Goal: Information Seeking & Learning: Learn about a topic

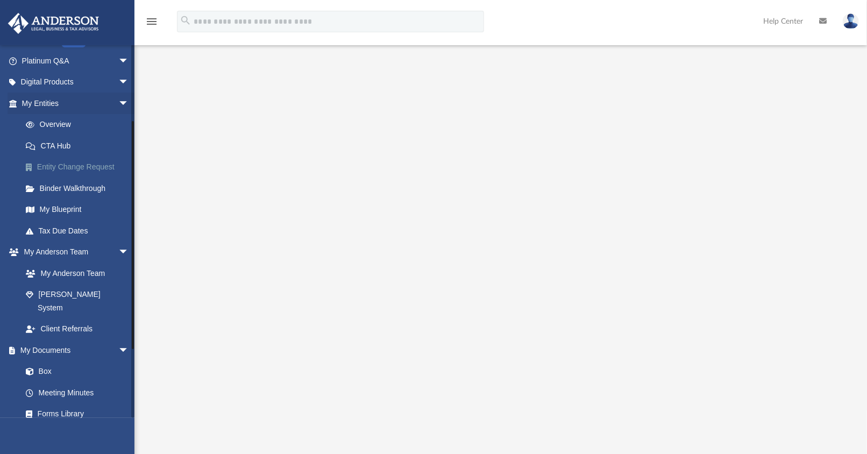
scroll to position [119, 0]
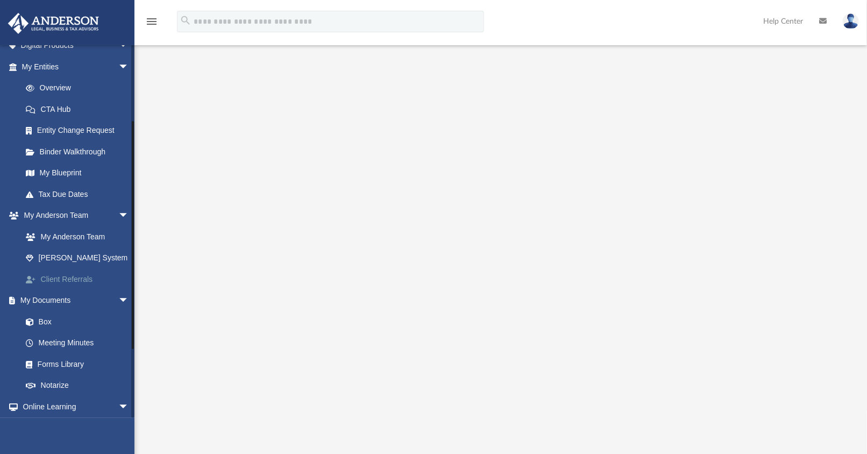
click at [78, 281] on link "Client Referrals" at bounding box center [80, 279] width 130 height 22
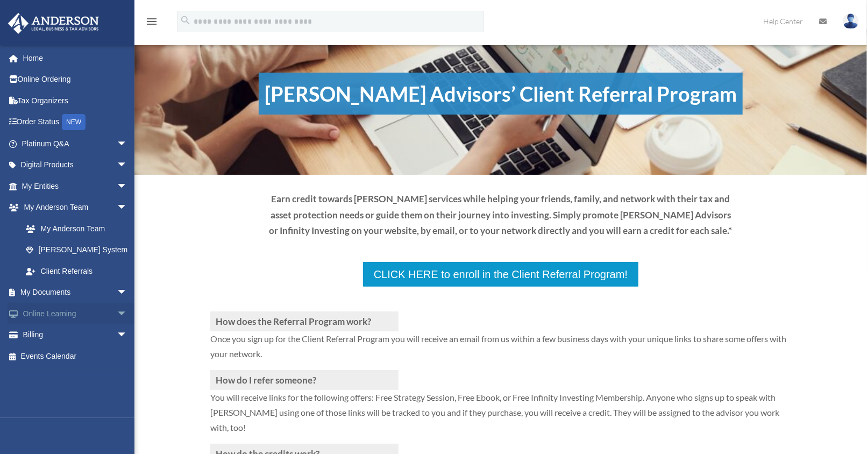
click at [117, 312] on span "arrow_drop_down" at bounding box center [128, 314] width 22 height 22
click at [58, 339] on link "Courses" at bounding box center [79, 335] width 129 height 22
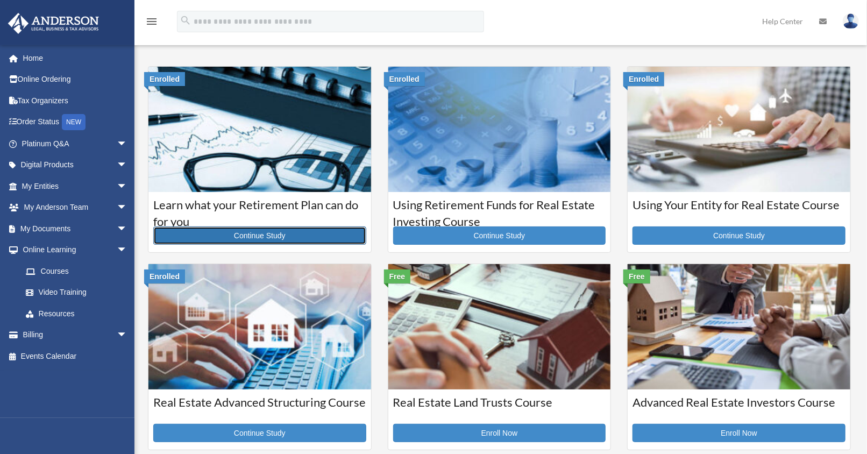
click at [285, 242] on link "Continue Study" at bounding box center [259, 235] width 213 height 18
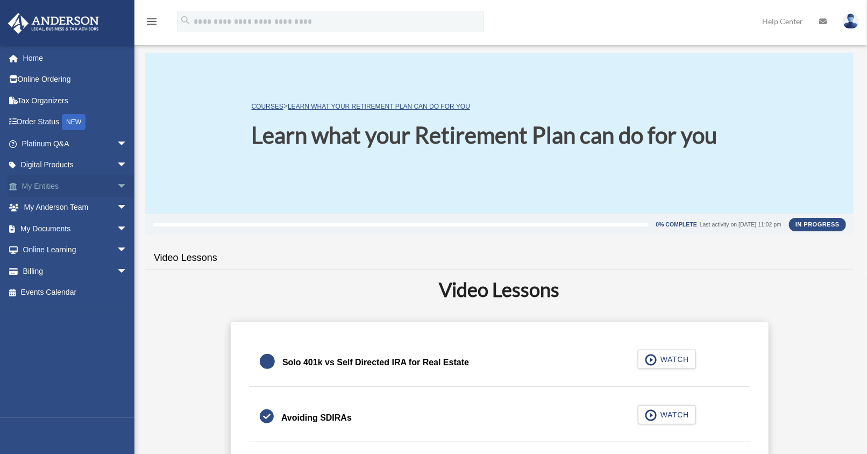
click at [117, 193] on span "arrow_drop_down" at bounding box center [128, 186] width 22 height 22
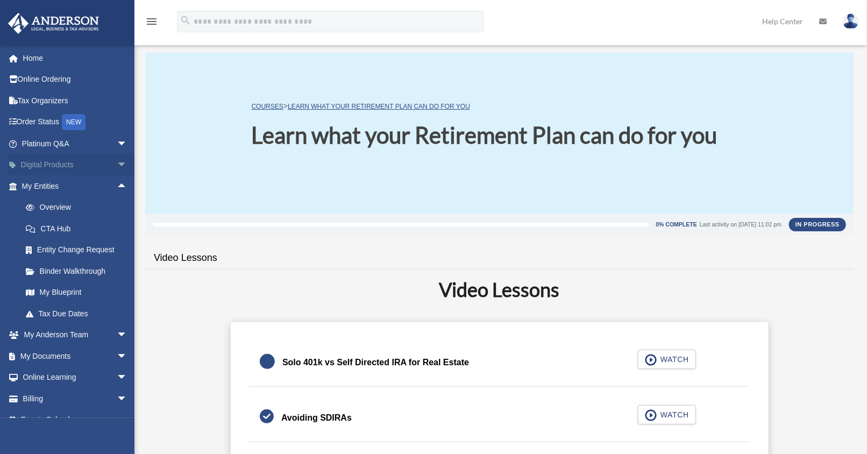
click at [117, 172] on span "arrow_drop_down" at bounding box center [128, 165] width 22 height 22
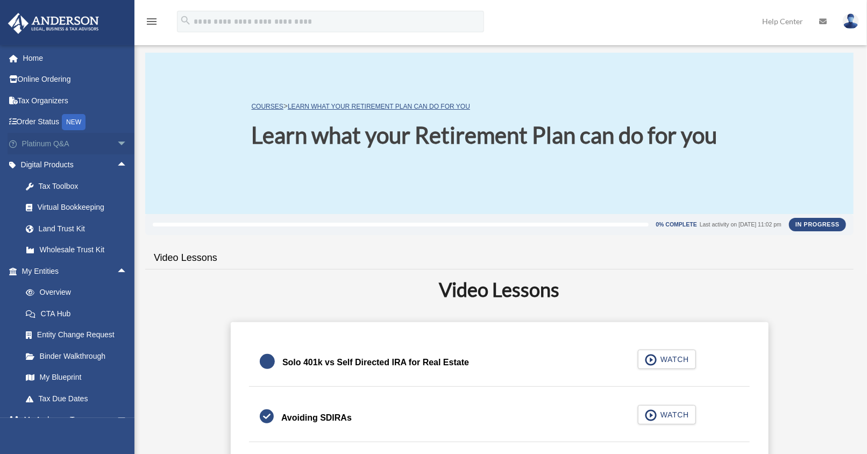
click at [117, 150] on span "arrow_drop_down" at bounding box center [128, 144] width 22 height 22
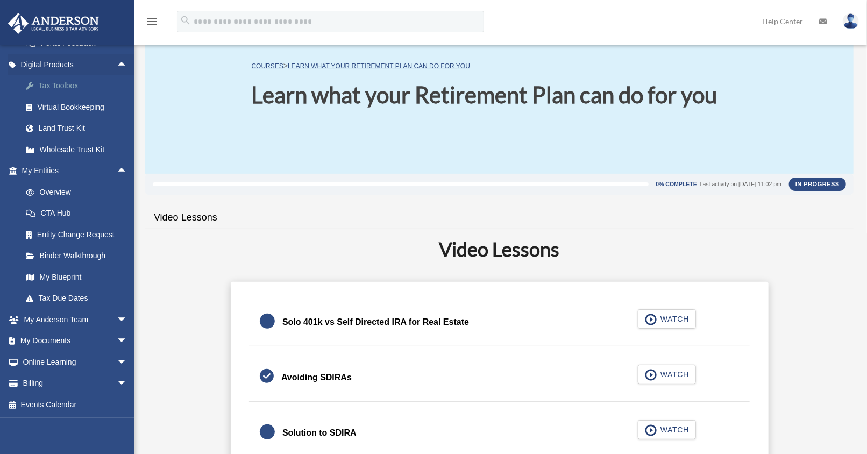
scroll to position [60, 0]
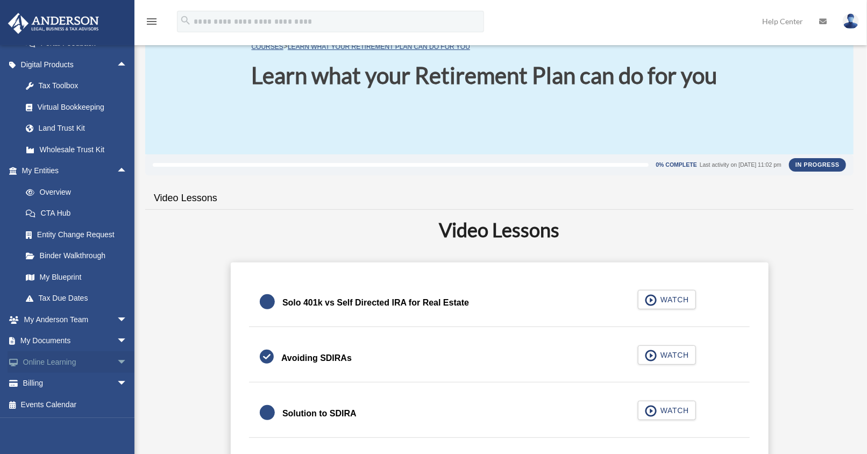
click at [117, 365] on span "arrow_drop_down" at bounding box center [128, 362] width 22 height 22
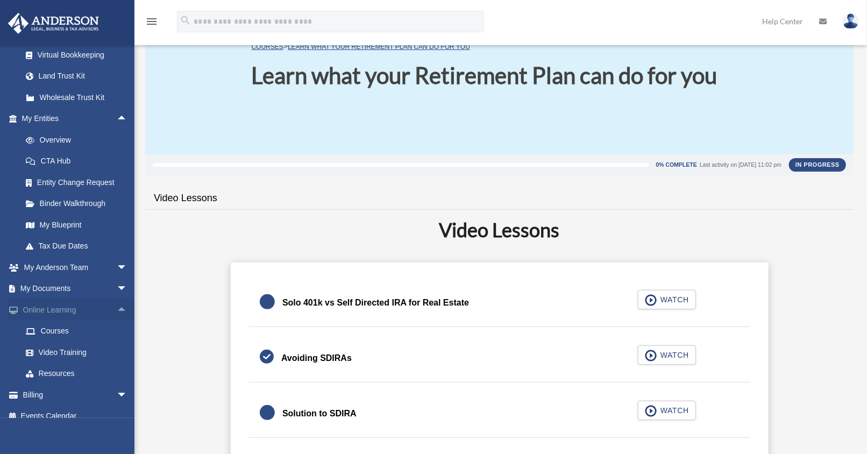
scroll to position [394, 0]
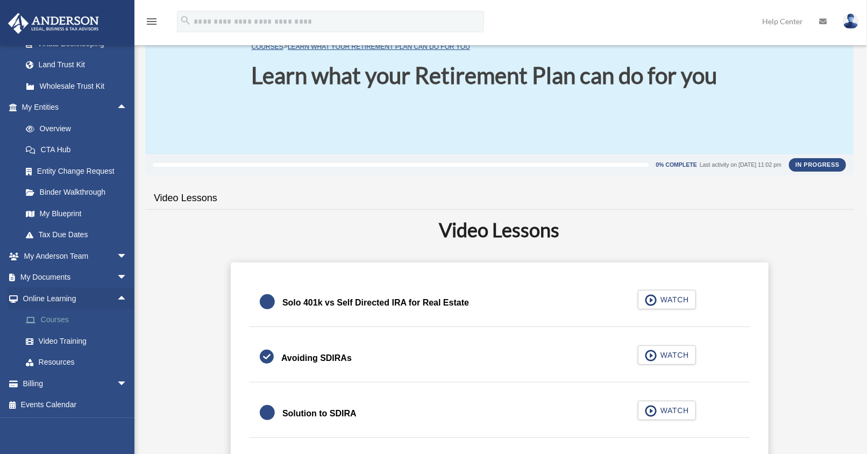
click at [51, 327] on link "Courses" at bounding box center [79, 320] width 129 height 22
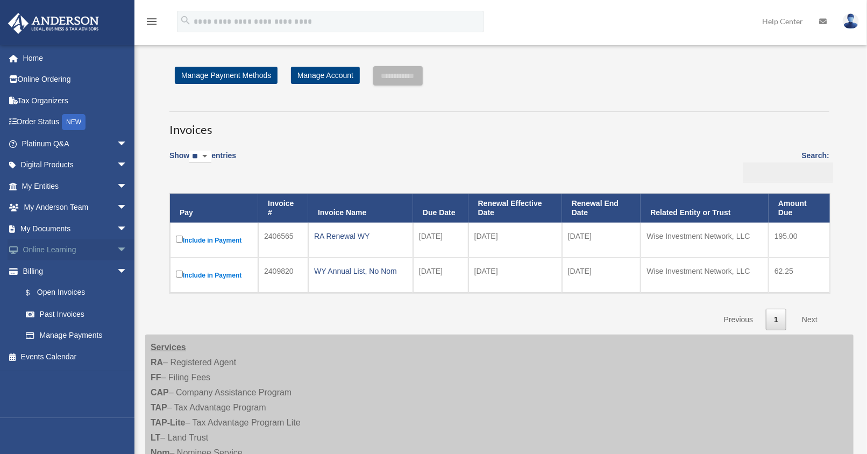
click at [117, 247] on span "arrow_drop_down" at bounding box center [128, 250] width 22 height 22
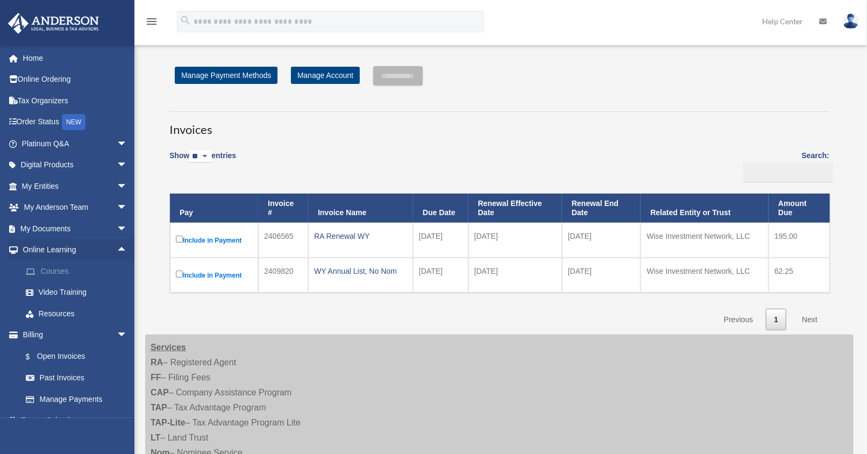
click at [62, 275] on link "Courses" at bounding box center [79, 271] width 129 height 22
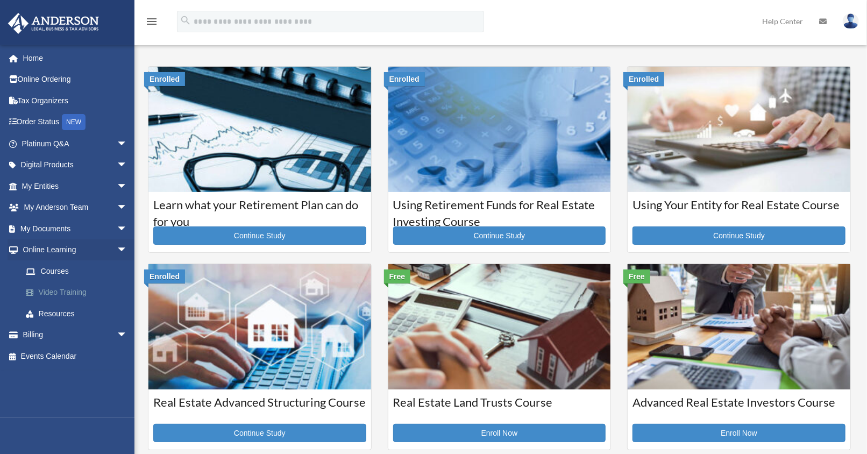
click at [76, 297] on link "Video Training" at bounding box center [79, 293] width 129 height 22
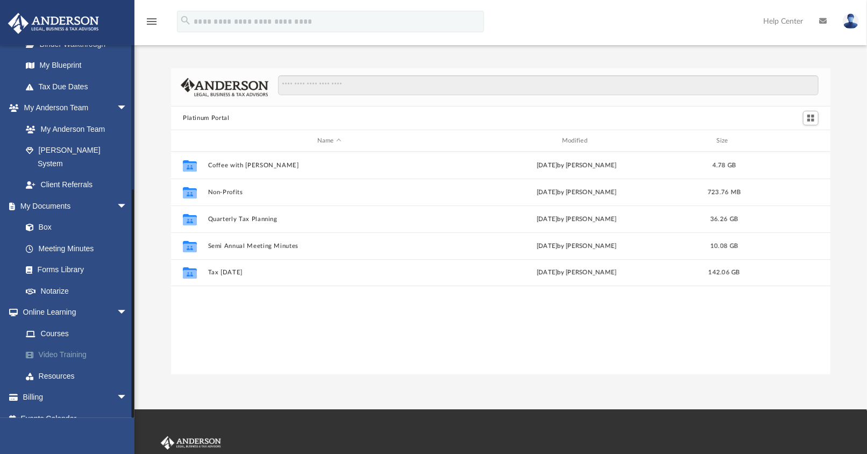
scroll to position [60, 0]
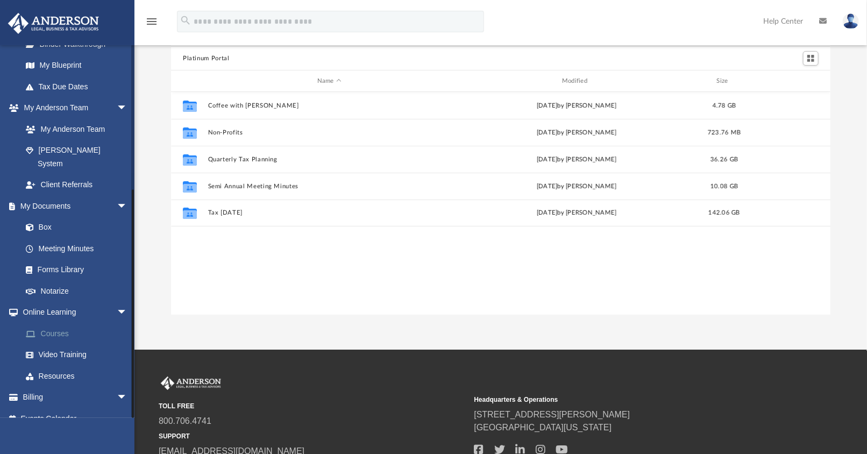
click at [69, 323] on link "Courses" at bounding box center [79, 334] width 129 height 22
